Goal: Task Accomplishment & Management: Complete application form

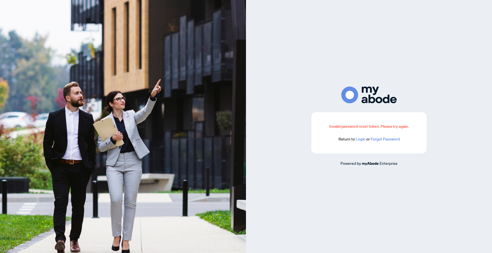
click at [362, 139] on link "Login" at bounding box center [361, 139] width 10 height 5
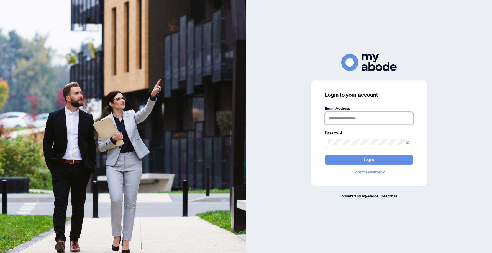
type input "**********"
click at [363, 156] on button "Login" at bounding box center [369, 159] width 89 height 9
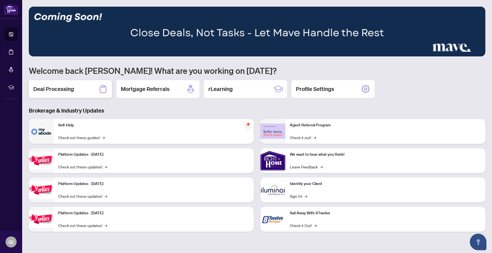
click at [78, 88] on div "Deal Processing" at bounding box center [70, 89] width 83 height 18
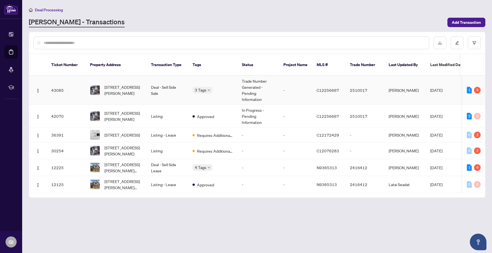
click at [248, 85] on td "Trade Number Generated - Pending Information" at bounding box center [258, 90] width 42 height 29
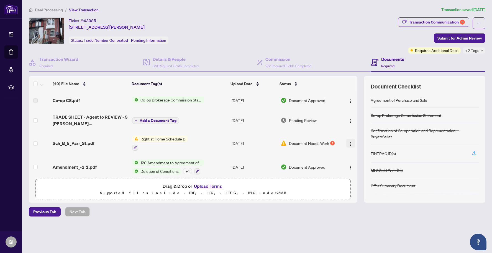
click at [349, 143] on img "button" at bounding box center [350, 144] width 4 height 4
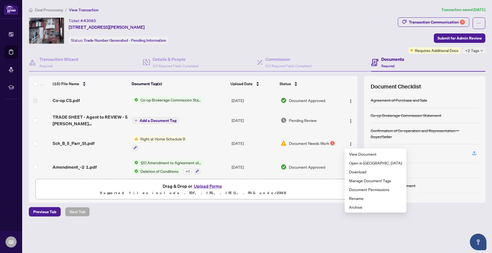
click at [208, 135] on td "Right at Home Schedule B" at bounding box center [179, 144] width 99 height 24
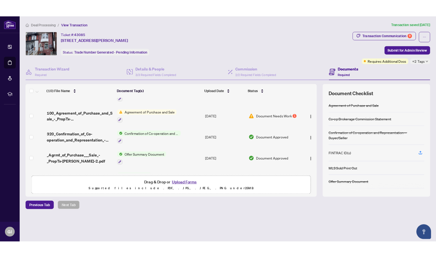
scroll to position [148, 0]
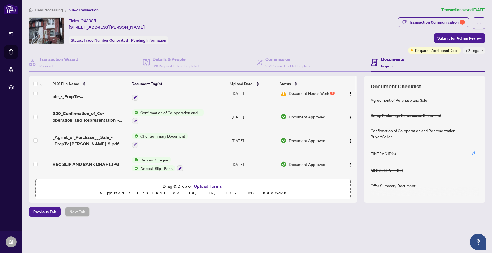
click at [214, 185] on button "Upload Forms" at bounding box center [207, 186] width 31 height 7
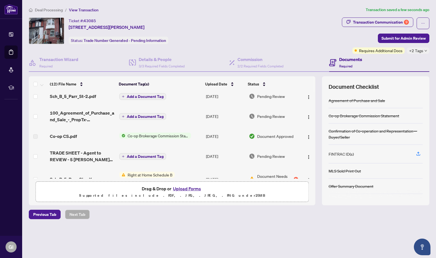
scroll to position [0, 0]
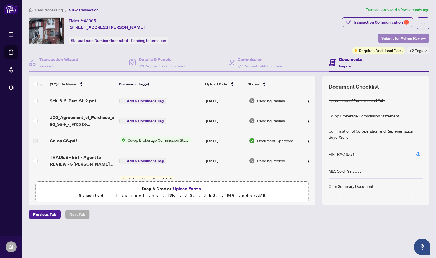
click at [395, 39] on span "Submit for Admin Review" at bounding box center [404, 38] width 44 height 9
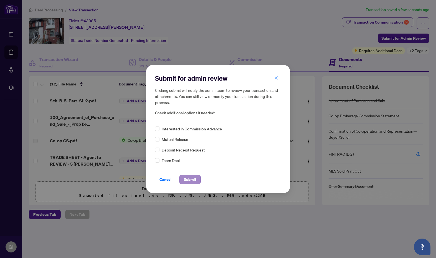
click at [188, 180] on span "Submit" at bounding box center [190, 179] width 12 height 9
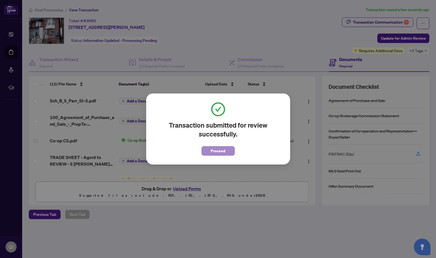
click at [213, 151] on span "Proceed" at bounding box center [218, 150] width 15 height 9
